Goal: Transaction & Acquisition: Book appointment/travel/reservation

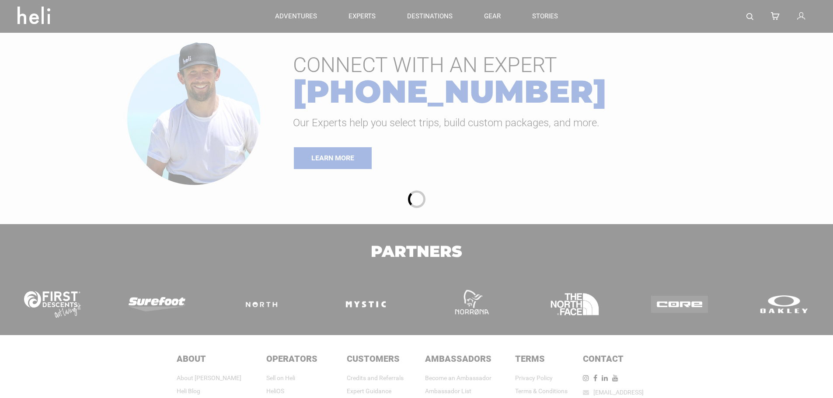
type input "Cat Skiing"
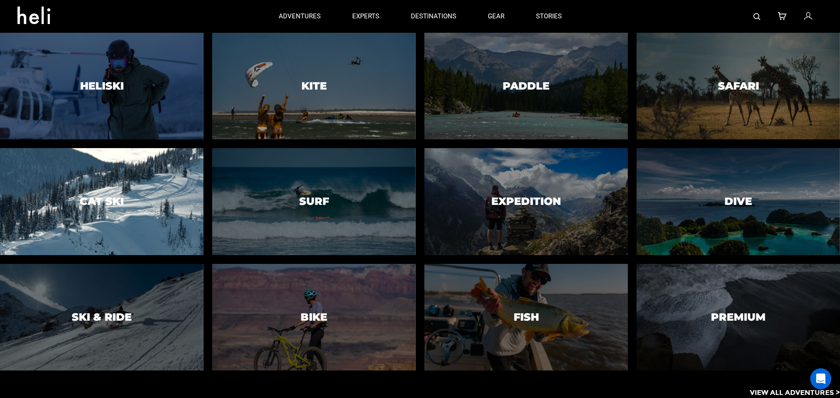
click at [106, 205] on h3 "Cat Ski" at bounding box center [102, 201] width 44 height 11
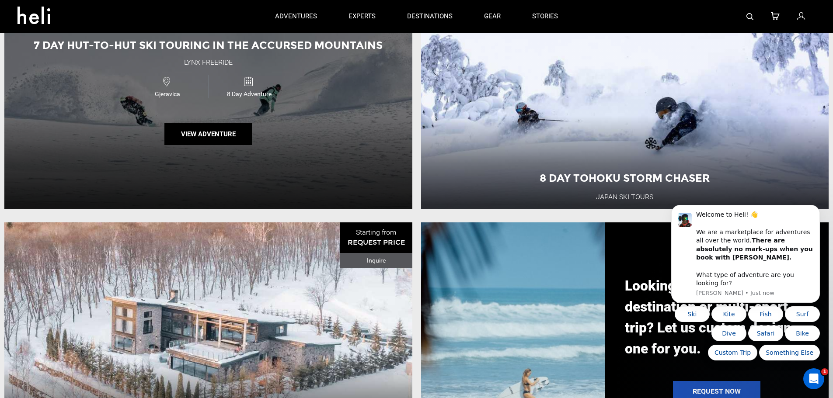
scroll to position [817, 0]
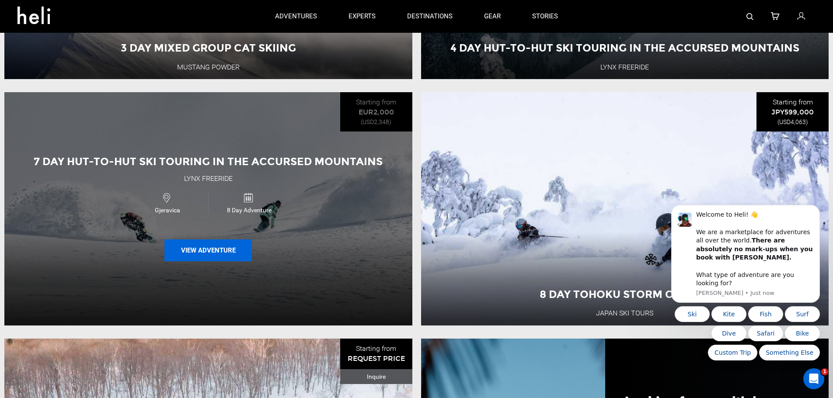
click at [211, 253] on button "View Adventure" at bounding box center [207, 251] width 87 height 22
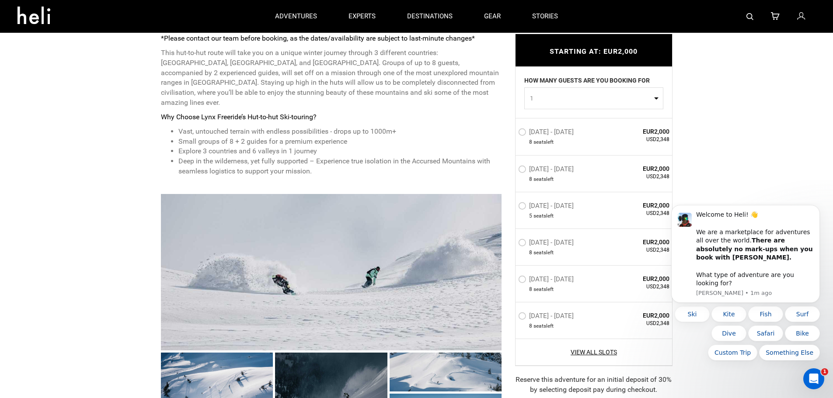
scroll to position [233, 0]
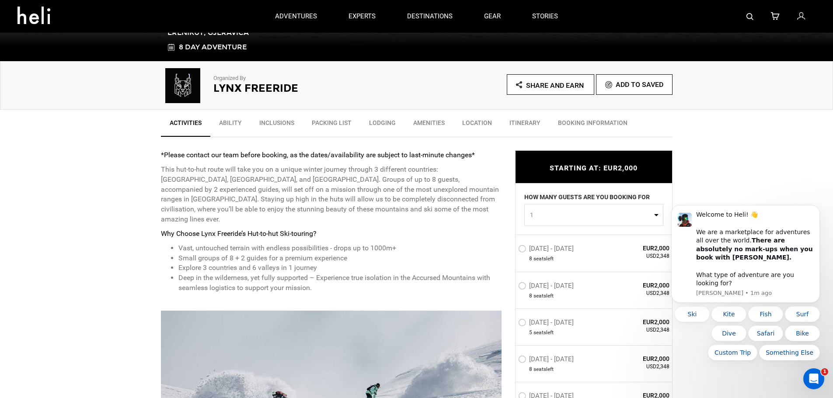
click at [505, 122] on link "Itinerary" at bounding box center [525, 125] width 49 height 22
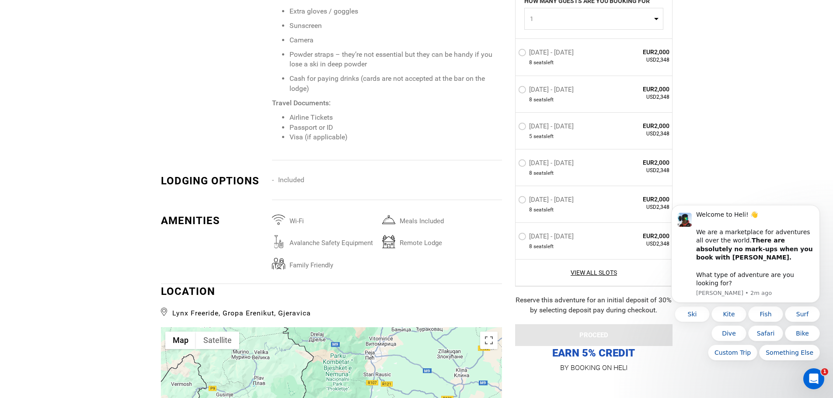
scroll to position [1470, 0]
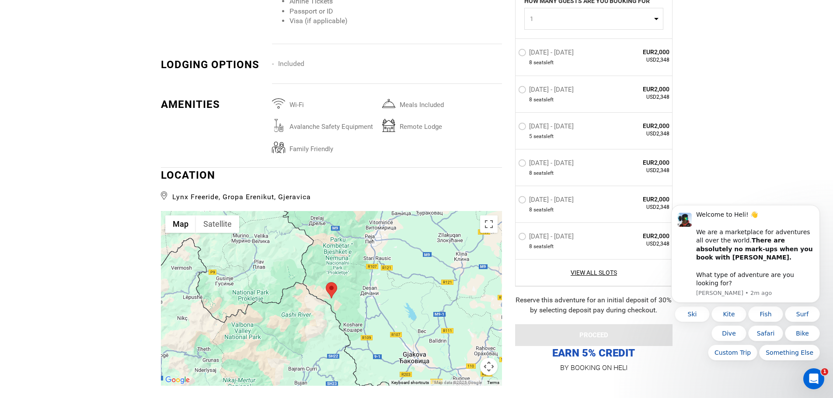
drag, startPoint x: 320, startPoint y: 187, endPoint x: 230, endPoint y: 182, distance: 90.7
click at [177, 189] on span "Lynx Freeride, Gropa Erenikut, Gjeravica" at bounding box center [331, 195] width 341 height 13
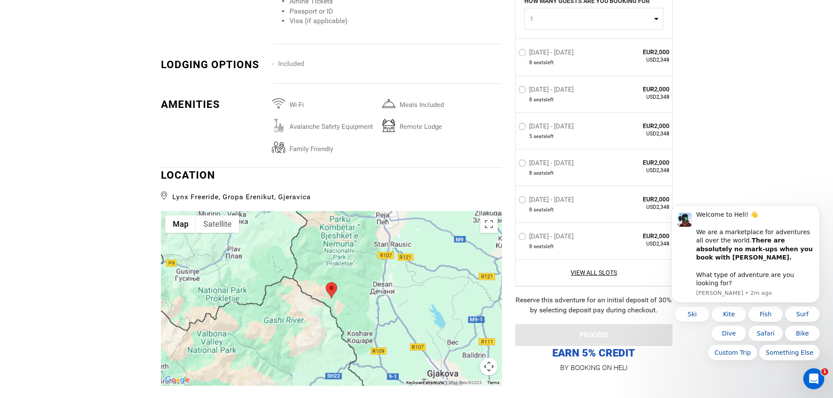
copy span "ynx Freeride, Gropa Erenikut, Gjeravica"
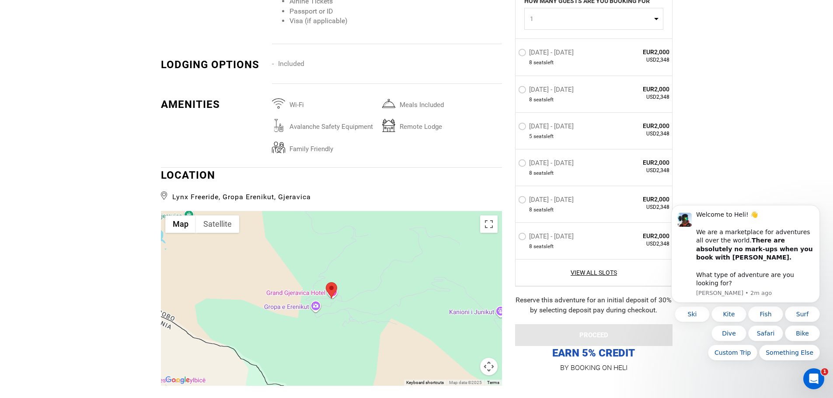
drag, startPoint x: 279, startPoint y: 196, endPoint x: 287, endPoint y: 192, distance: 9.4
drag, startPoint x: 315, startPoint y: 185, endPoint x: 354, endPoint y: 223, distance: 55.4
click at [339, 192] on span "Lynx Freeride, Gropa Erenikut, Gjeravica" at bounding box center [331, 195] width 341 height 13
drag, startPoint x: 325, startPoint y: 190, endPoint x: 348, endPoint y: 186, distance: 23.4
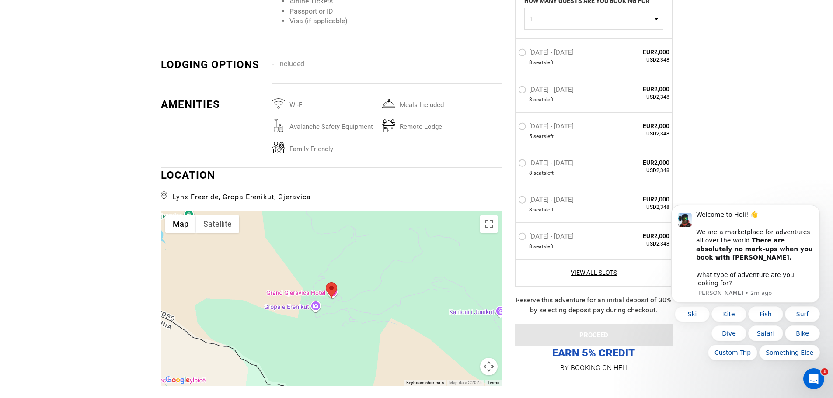
click at [171, 189] on span "Lynx Freeride, Gropa Erenikut, Gjeravica" at bounding box center [331, 195] width 341 height 13
copy span "Lynx Freeride, Gropa Erenikut, Gjeravica"
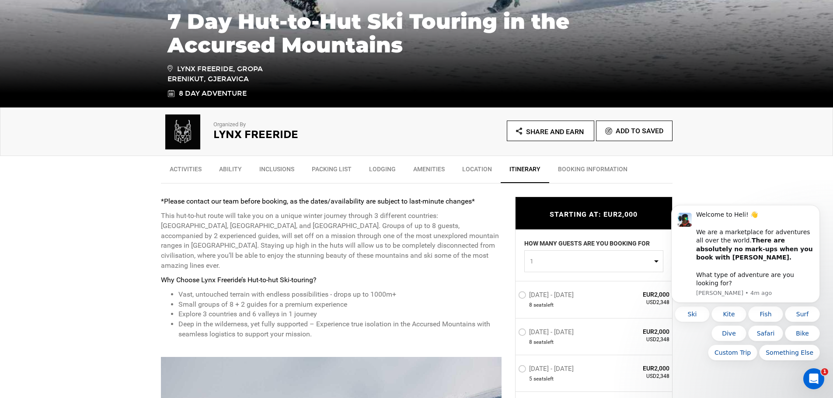
scroll to position [304, 0]
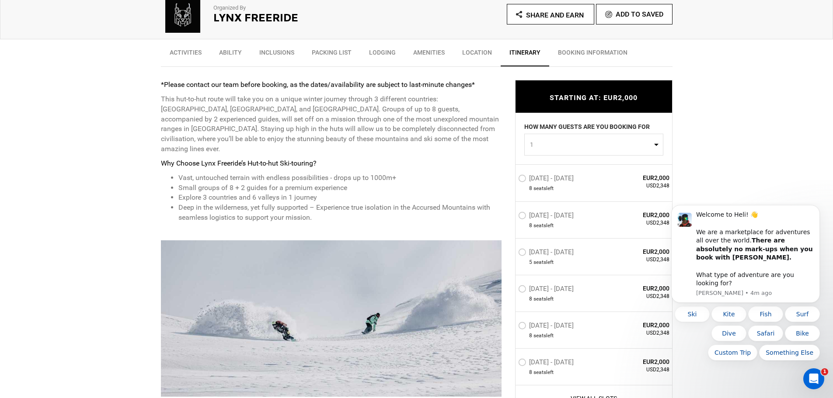
click at [597, 149] on span "1" at bounding box center [591, 144] width 122 height 9
click at [549, 175] on link "2" at bounding box center [594, 182] width 138 height 16
click at [597, 143] on span "2" at bounding box center [591, 144] width 122 height 9
click at [551, 171] on link "1" at bounding box center [594, 166] width 138 height 16
select select "1"
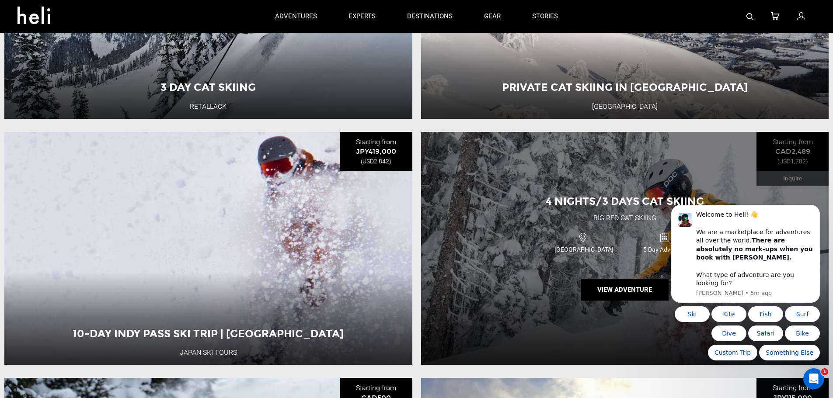
scroll to position [1633, 0]
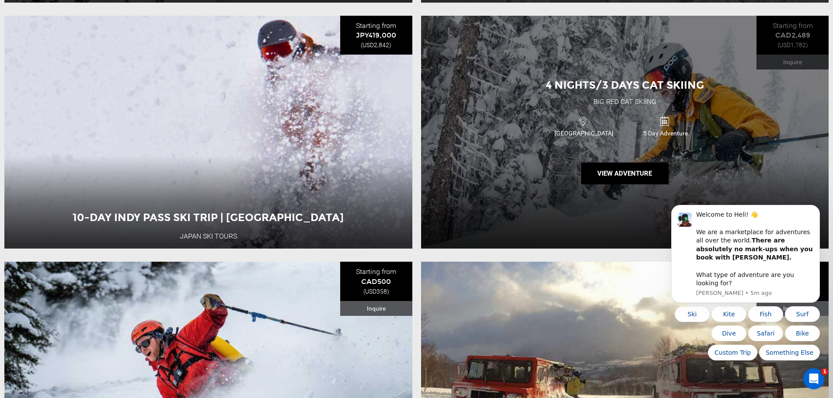
click at [529, 141] on div "Canada 5 Day Adventure" at bounding box center [625, 126] width 245 height 29
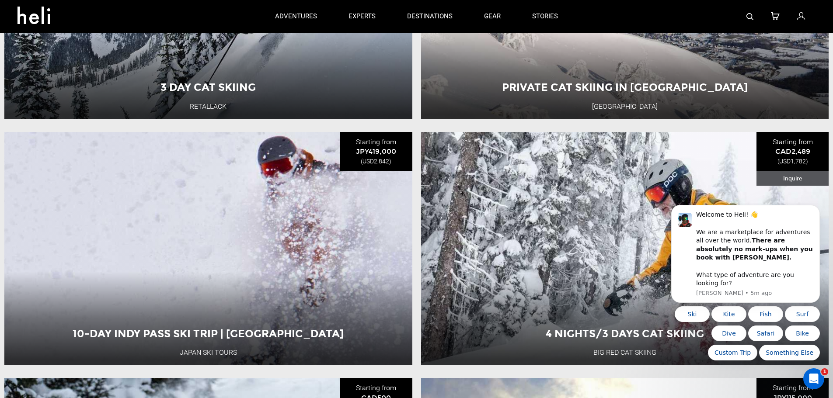
scroll to position [1283, 0]
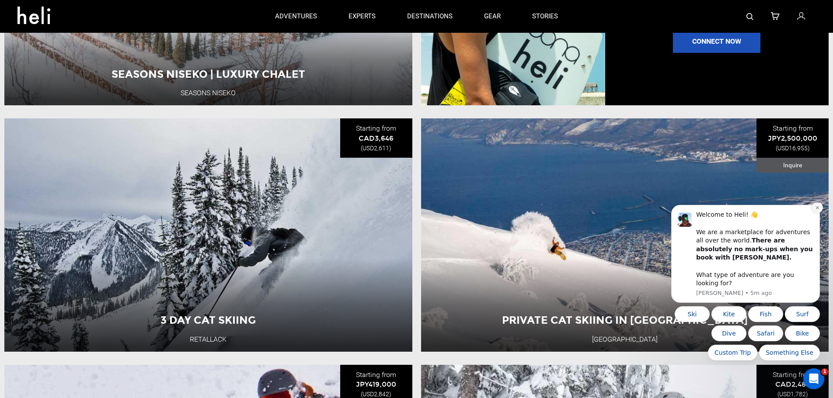
click at [818, 209] on icon "Dismiss notification" at bounding box center [817, 207] width 3 height 3
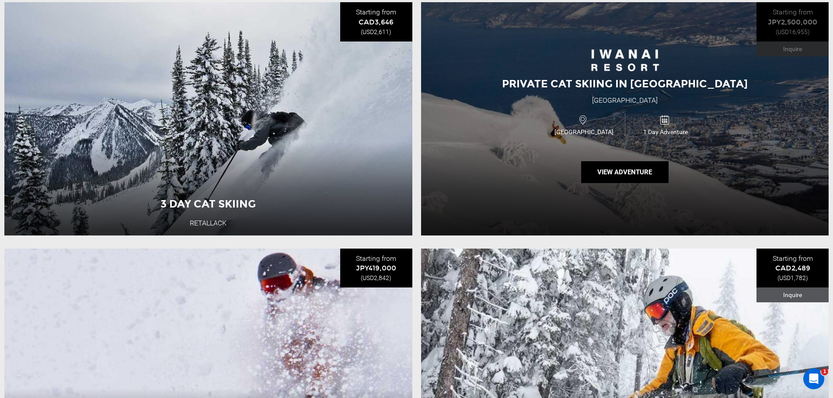
scroll to position [1516, 0]
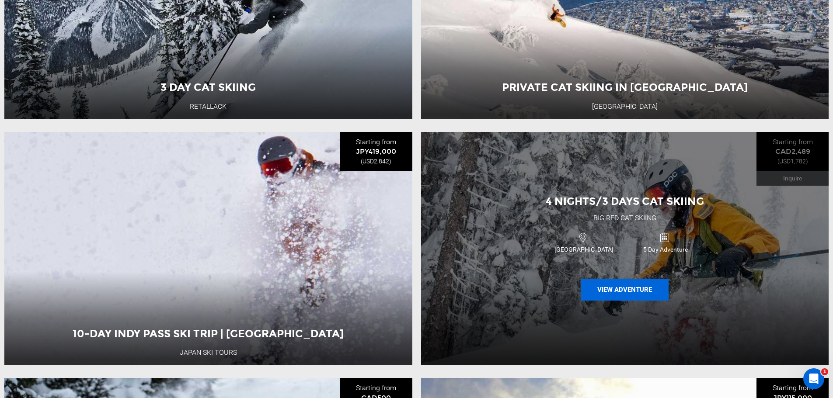
click at [620, 296] on button "View Adventure" at bounding box center [624, 290] width 87 height 22
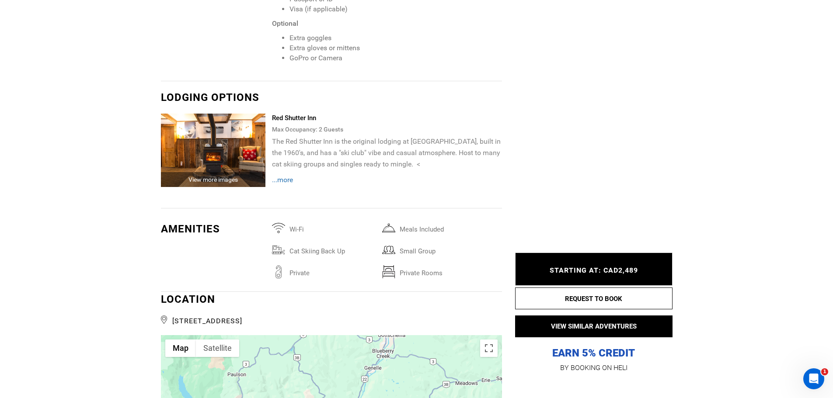
scroll to position [1400, 0]
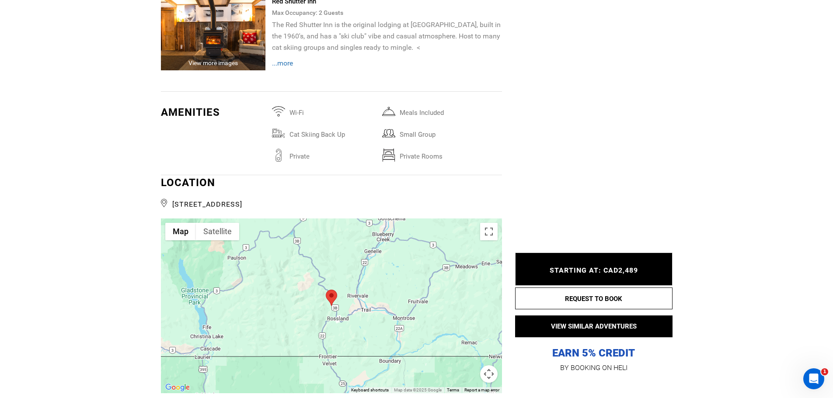
drag, startPoint x: 372, startPoint y: 193, endPoint x: 175, endPoint y: 196, distance: 197.3
click at [175, 197] on span "[STREET_ADDRESS]" at bounding box center [331, 203] width 341 height 13
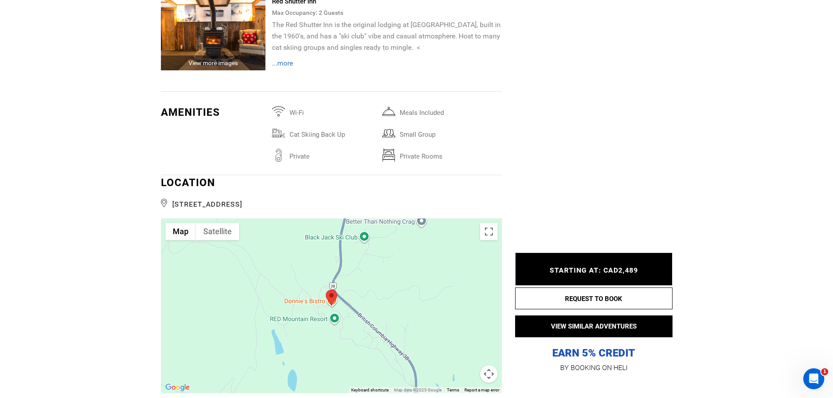
copy span "[STREET_ADDRESS]"
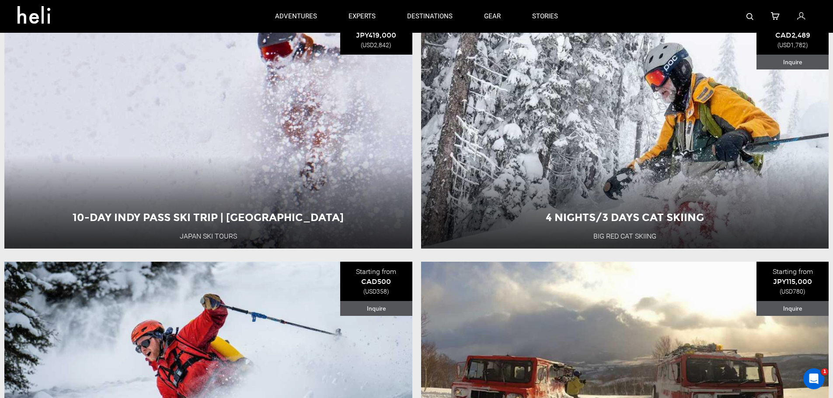
scroll to position [1516, 0]
